Goal: Book appointment/travel/reservation

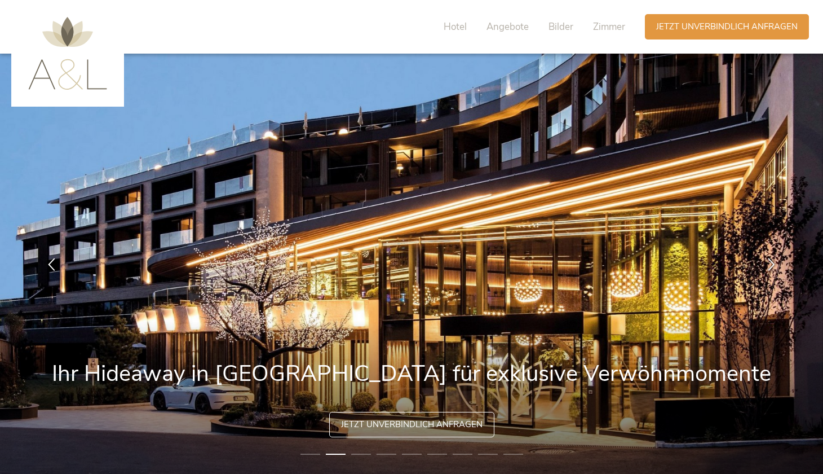
click at [60, 24] on img at bounding box center [67, 53] width 79 height 73
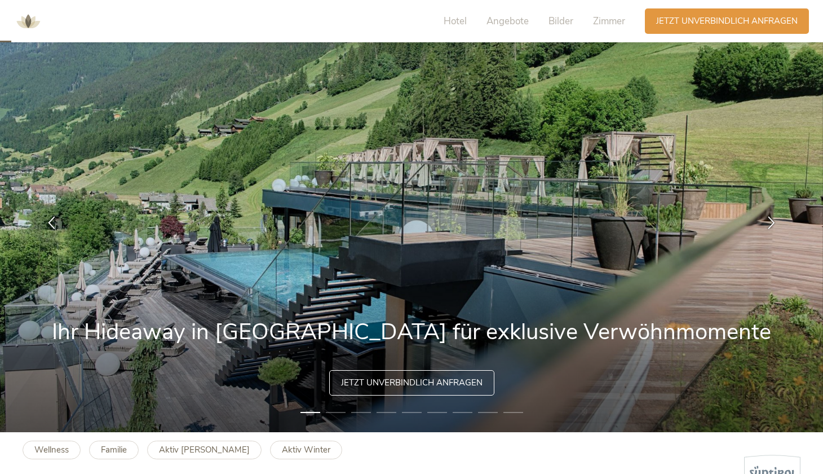
scroll to position [48, 0]
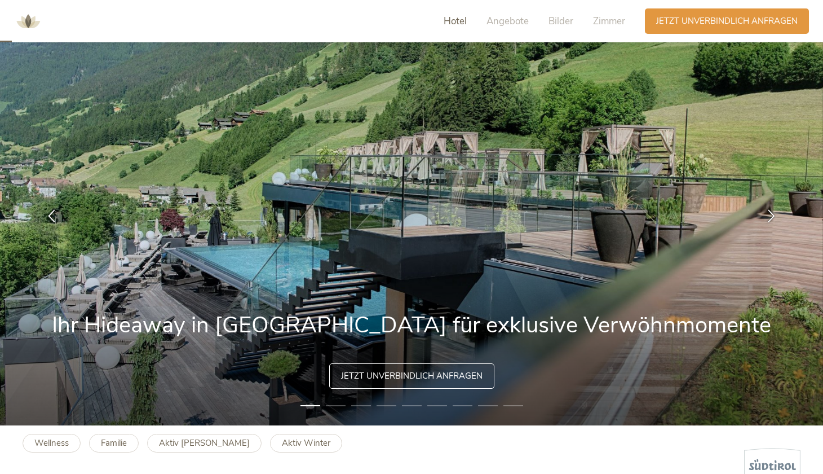
click at [456, 26] on span "Hotel" at bounding box center [455, 21] width 23 height 13
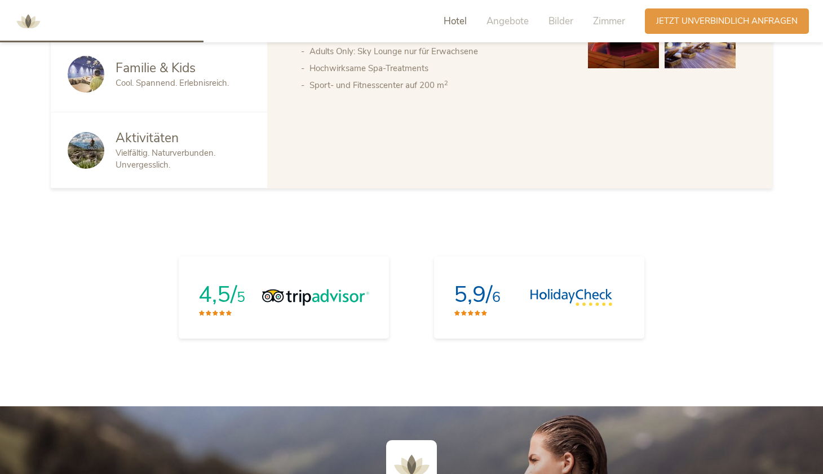
scroll to position [832, 0]
click at [496, 23] on span "Angebote" at bounding box center [508, 21] width 42 height 13
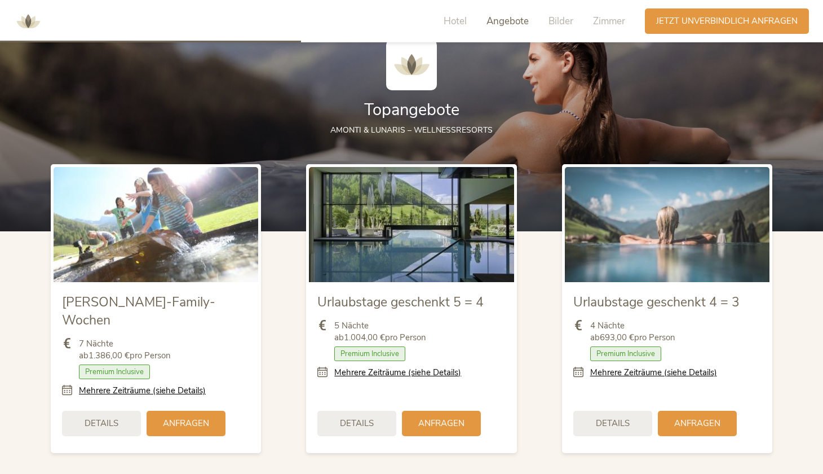
scroll to position [1234, 0]
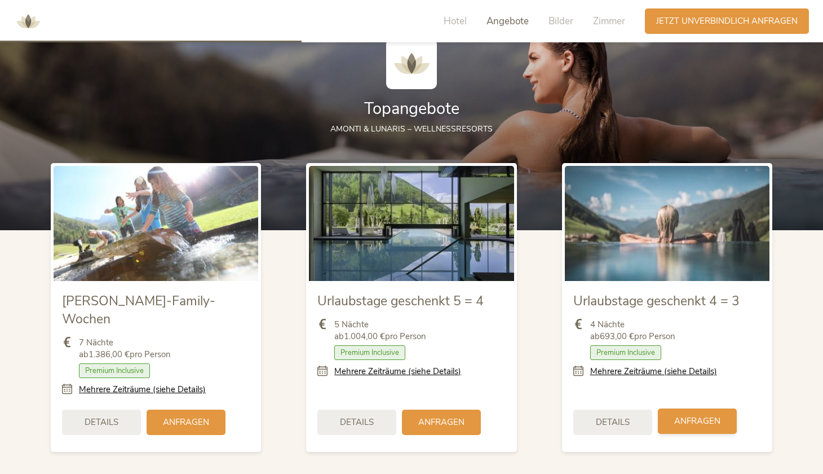
click at [695, 415] on span "Anfragen" at bounding box center [697, 421] width 46 height 12
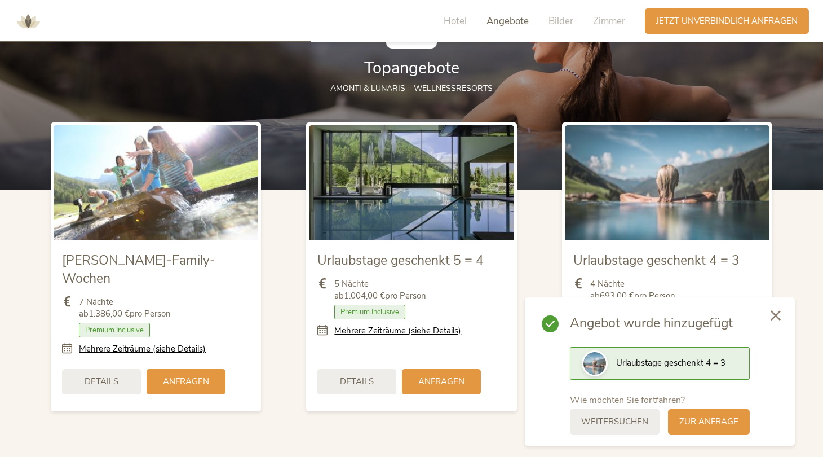
scroll to position [1276, 0]
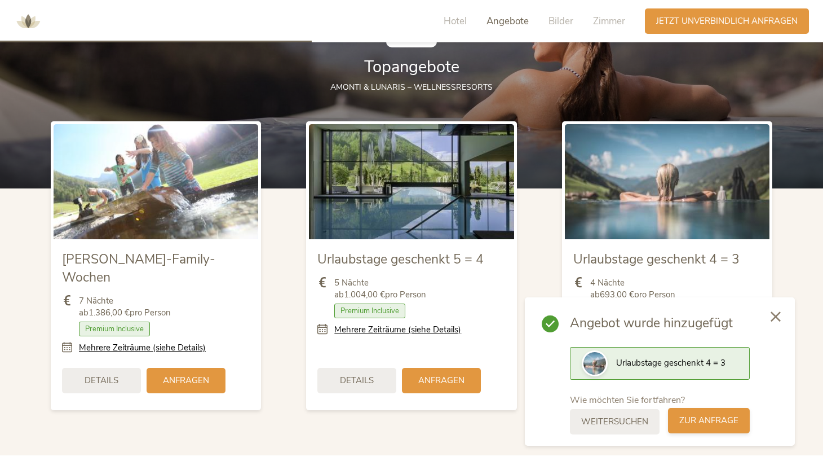
click at [731, 421] on span "zur Anfrage" at bounding box center [709, 421] width 59 height 12
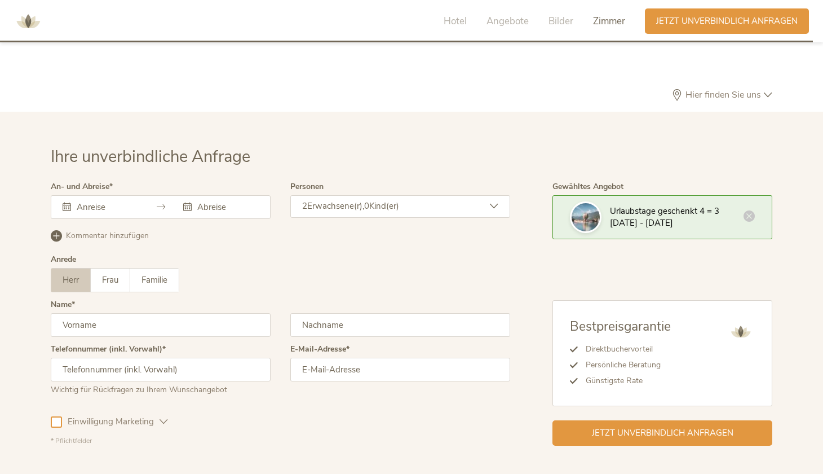
scroll to position [3370, 0]
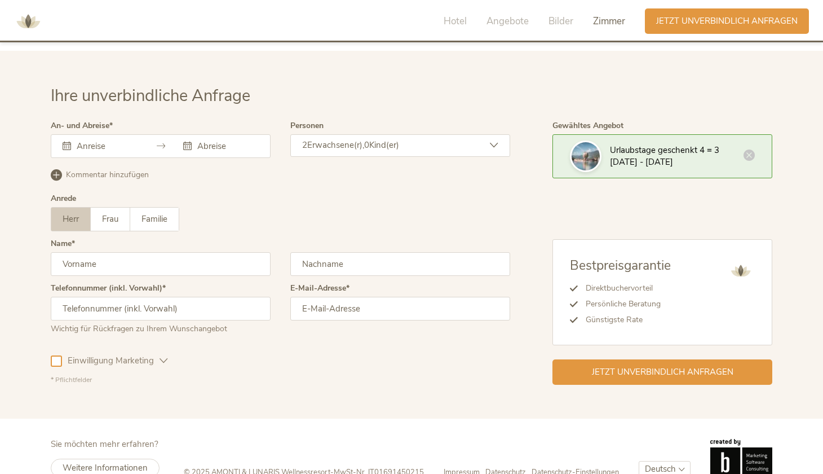
click at [99, 140] on input "text" at bounding box center [106, 145] width 64 height 11
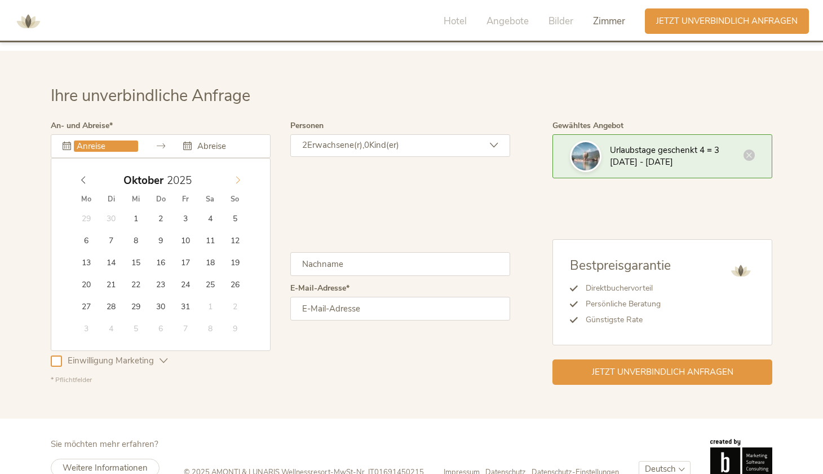
click at [235, 176] on icon at bounding box center [238, 180] width 8 height 8
type input "18.10.2025"
type input "22.10.2025"
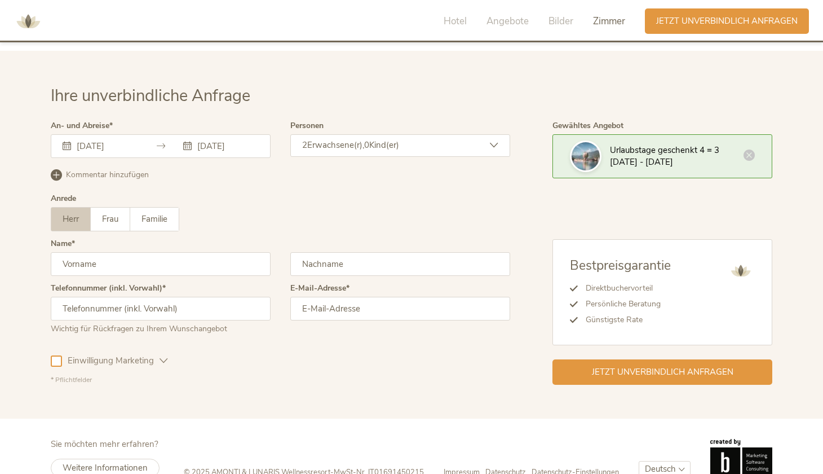
click at [496, 141] on icon at bounding box center [494, 145] width 8 height 8
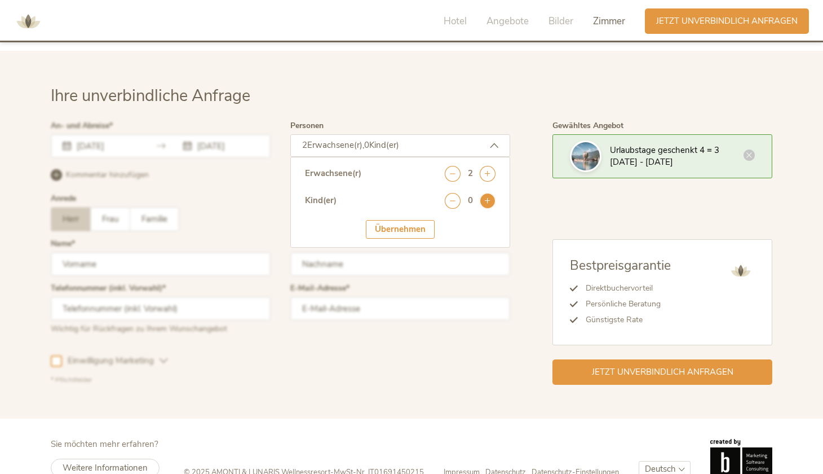
click at [495, 193] on icon at bounding box center [488, 201] width 16 height 16
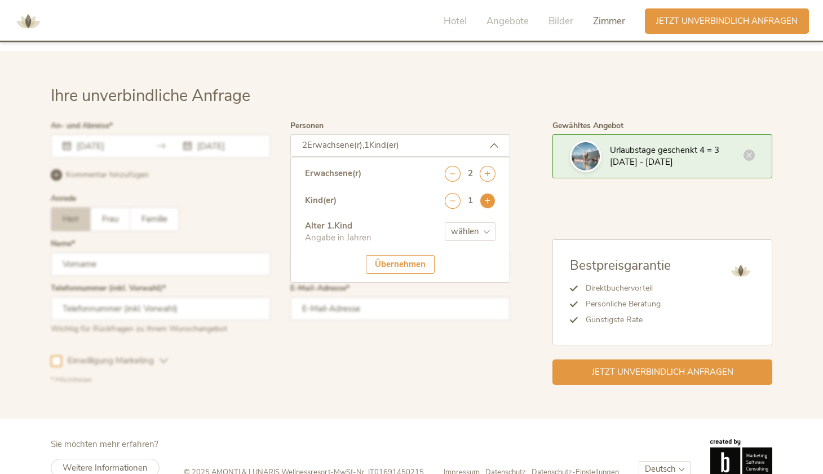
click at [493, 193] on icon at bounding box center [488, 201] width 16 height 16
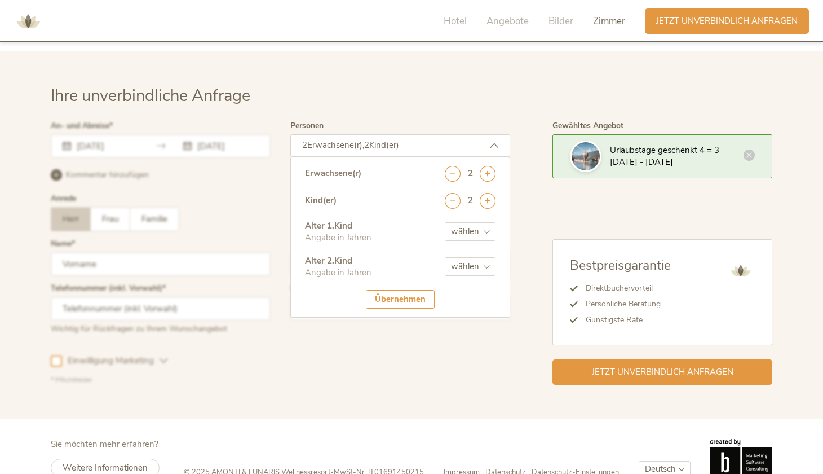
select select "3"
select select "5"
click at [383, 290] on div "Übernehmen" at bounding box center [400, 299] width 69 height 19
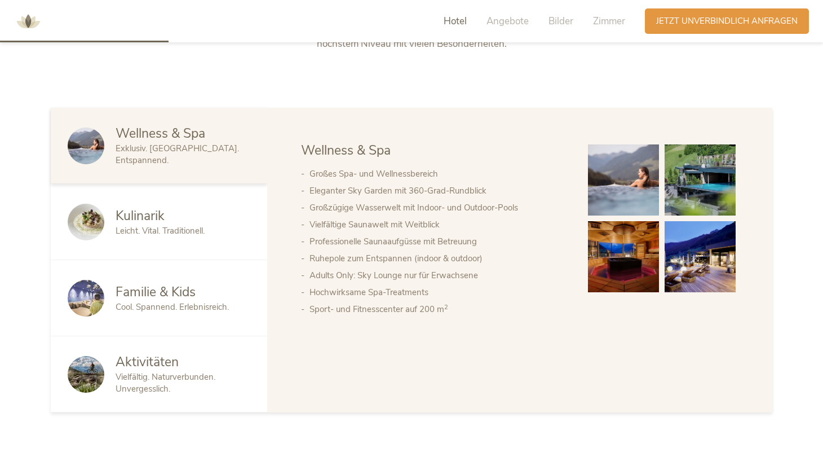
scroll to position [586, 0]
